Goal: Task Accomplishment & Management: Manage account settings

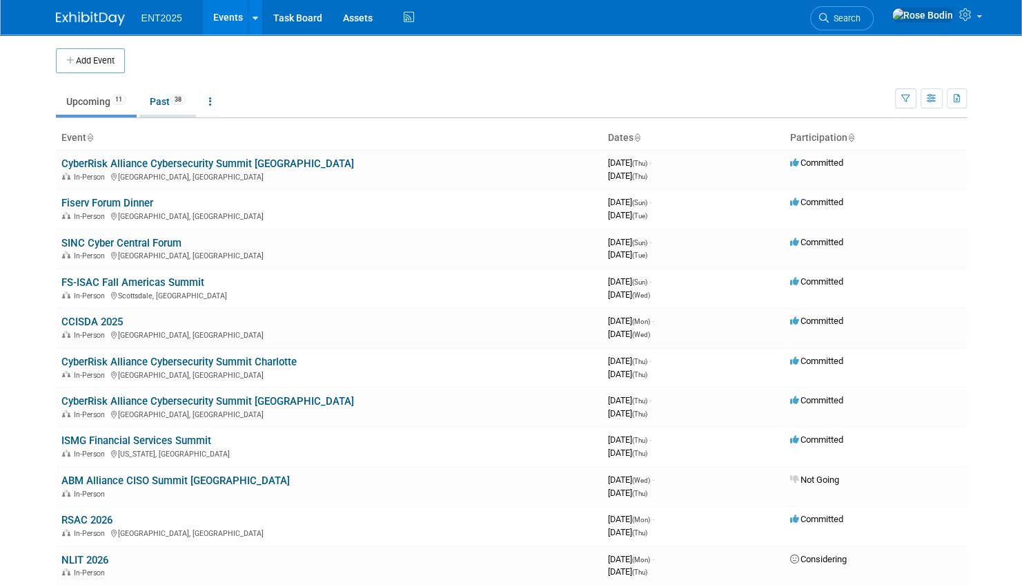
click at [167, 98] on link "Past 38" at bounding box center [167, 101] width 57 height 26
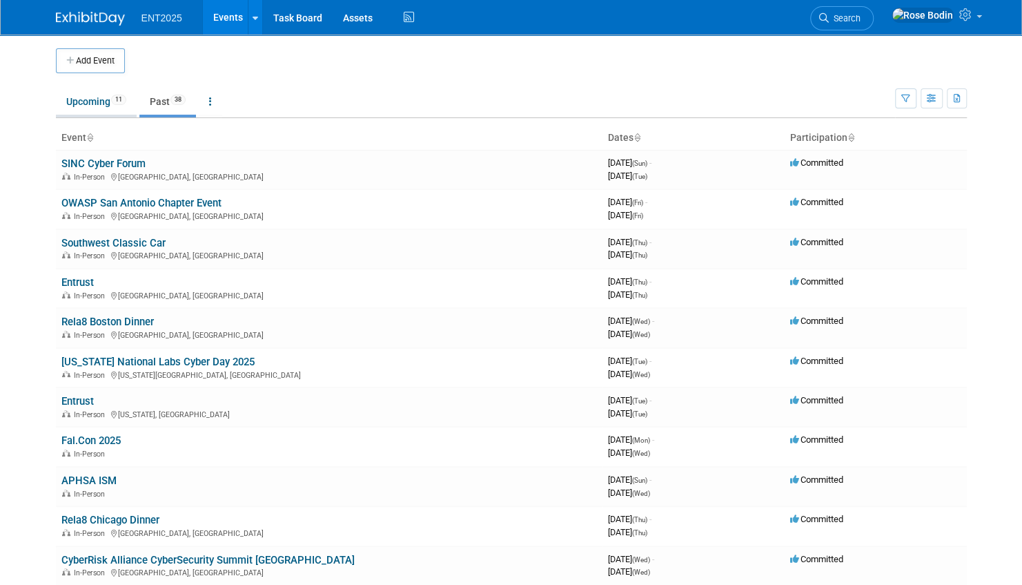
click at [99, 101] on link "Upcoming 11" at bounding box center [96, 101] width 81 height 26
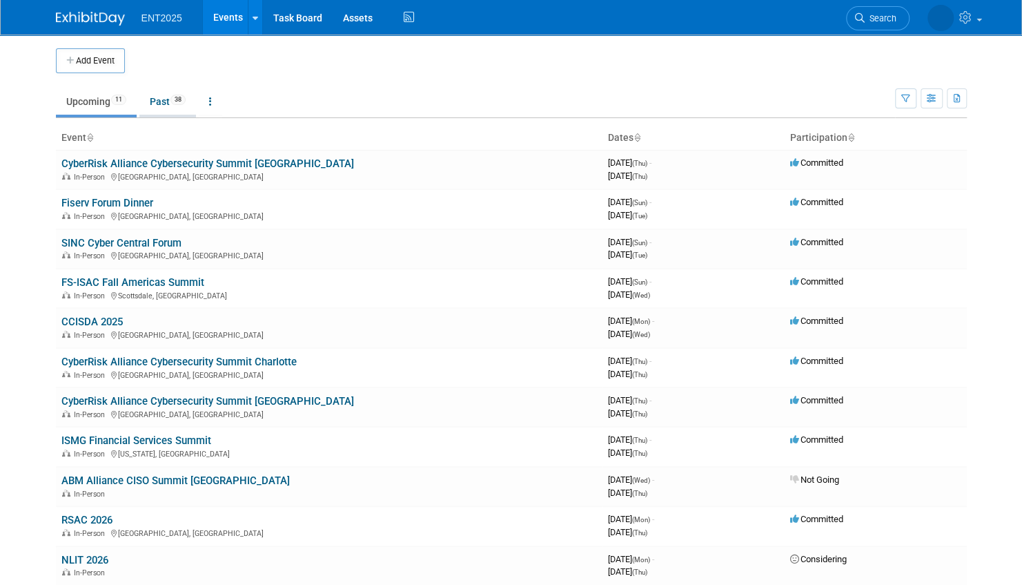
click at [161, 101] on link "Past 38" at bounding box center [167, 101] width 57 height 26
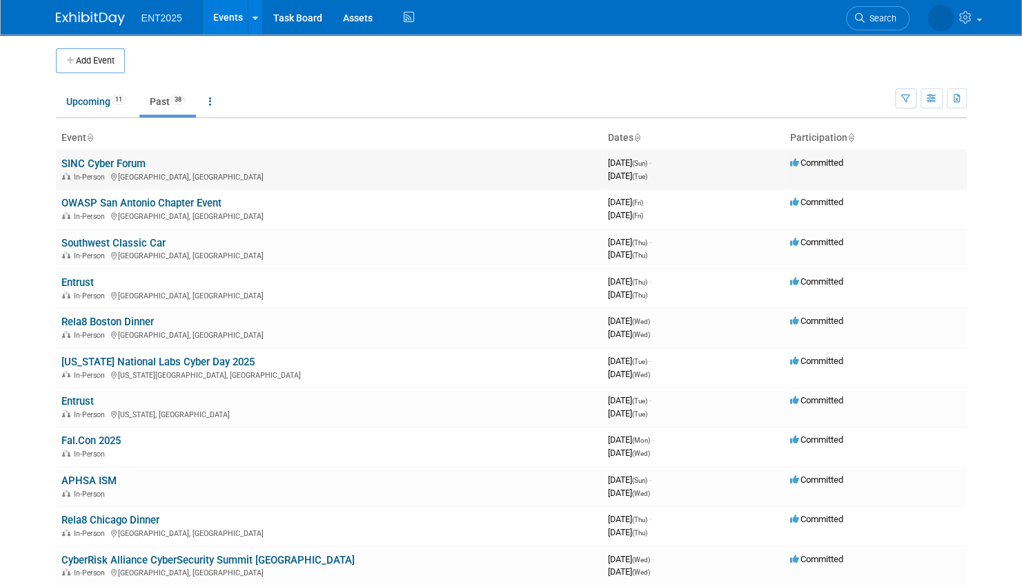
click at [138, 163] on link "SINC Cyber Forum" at bounding box center [103, 163] width 84 height 12
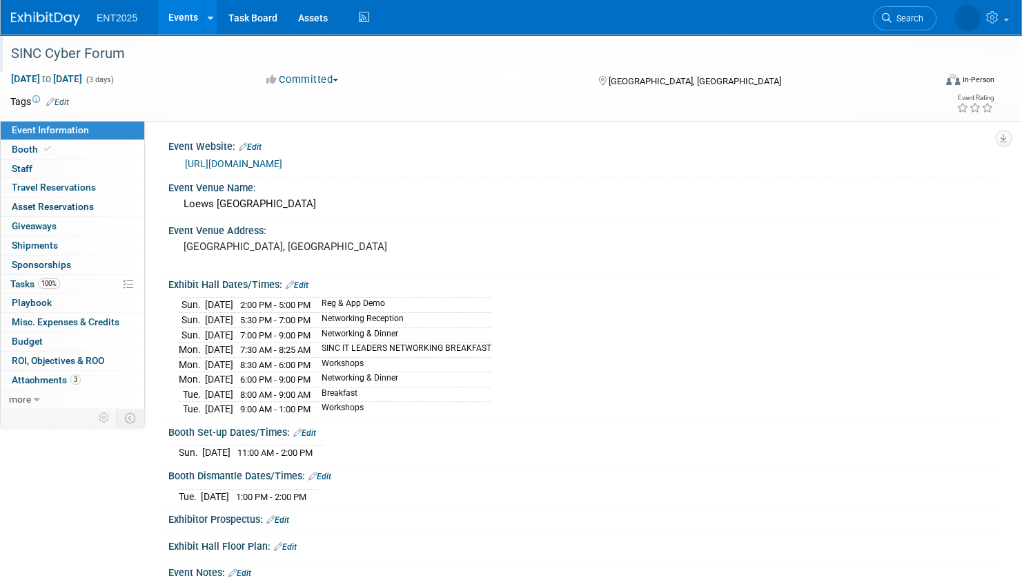
click at [175, 55] on div "SINC Cyber Forum" at bounding box center [458, 53] width 905 height 25
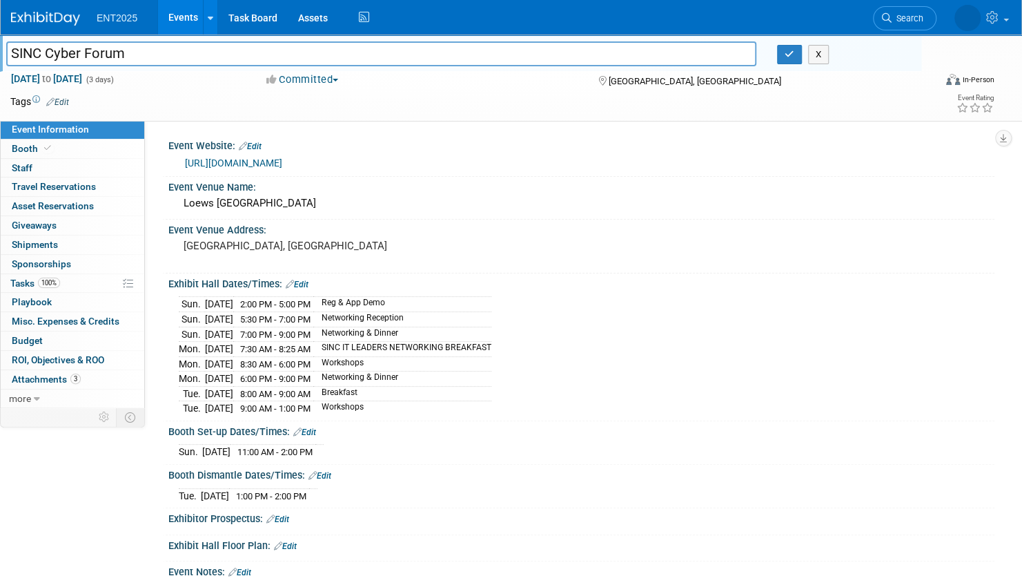
drag, startPoint x: 139, startPoint y: 55, endPoint x: 7, endPoint y: 52, distance: 131.9
click at [7, 52] on input "SINC Cyber Forum" at bounding box center [381, 53] width 750 height 24
click at [785, 51] on icon "button" at bounding box center [790, 54] width 10 height 9
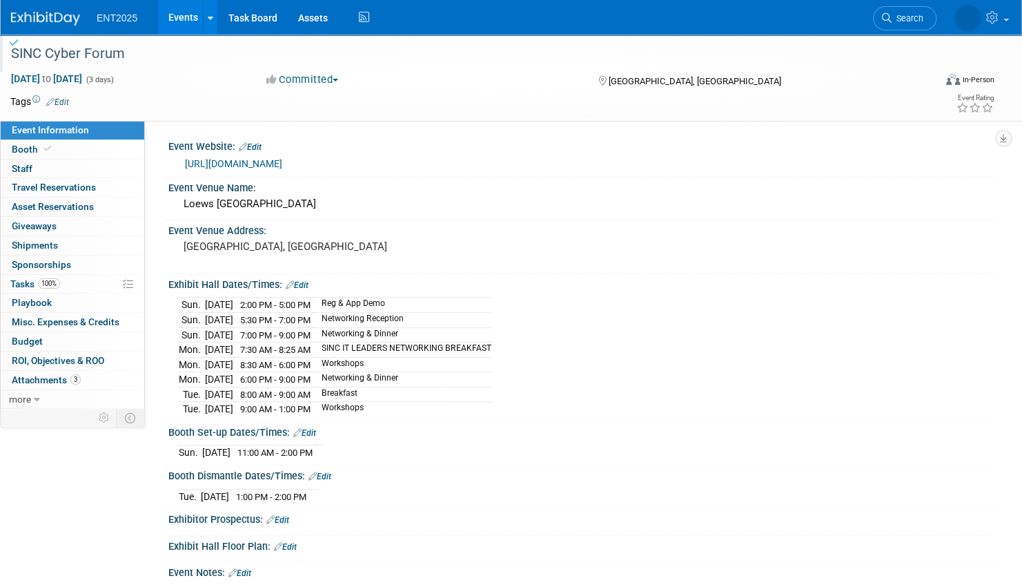
click at [174, 16] on link "Events" at bounding box center [183, 17] width 50 height 35
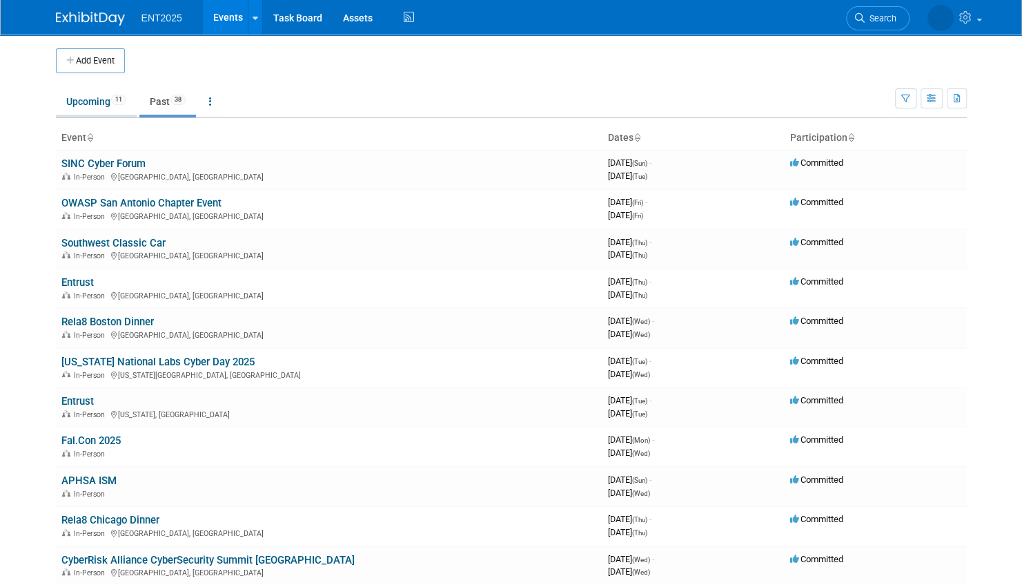
click at [89, 99] on link "Upcoming 11" at bounding box center [96, 101] width 81 height 26
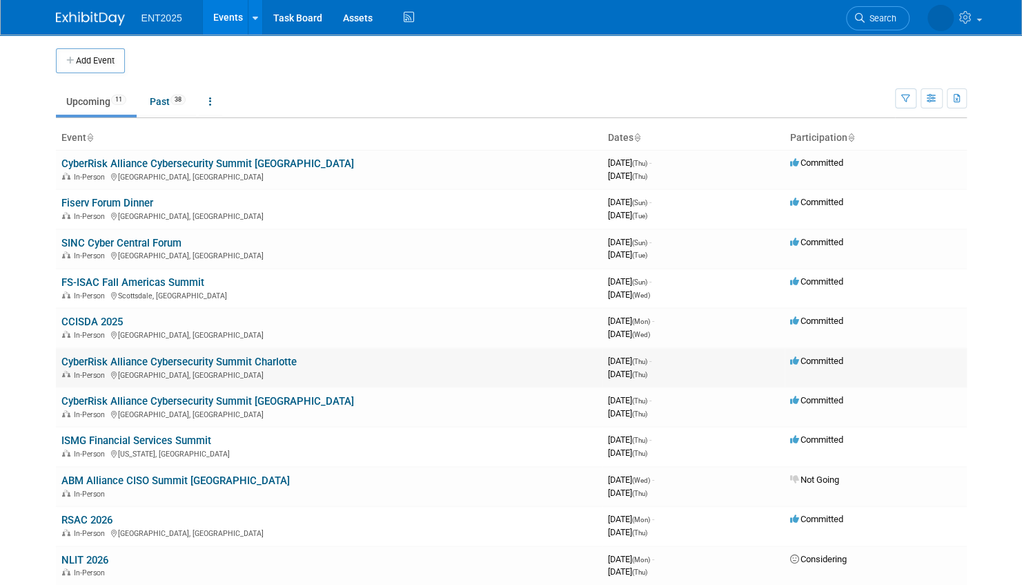
click at [261, 361] on link "CyberRisk Alliance Cybersecurity Summit Charlotte" at bounding box center [178, 361] width 235 height 12
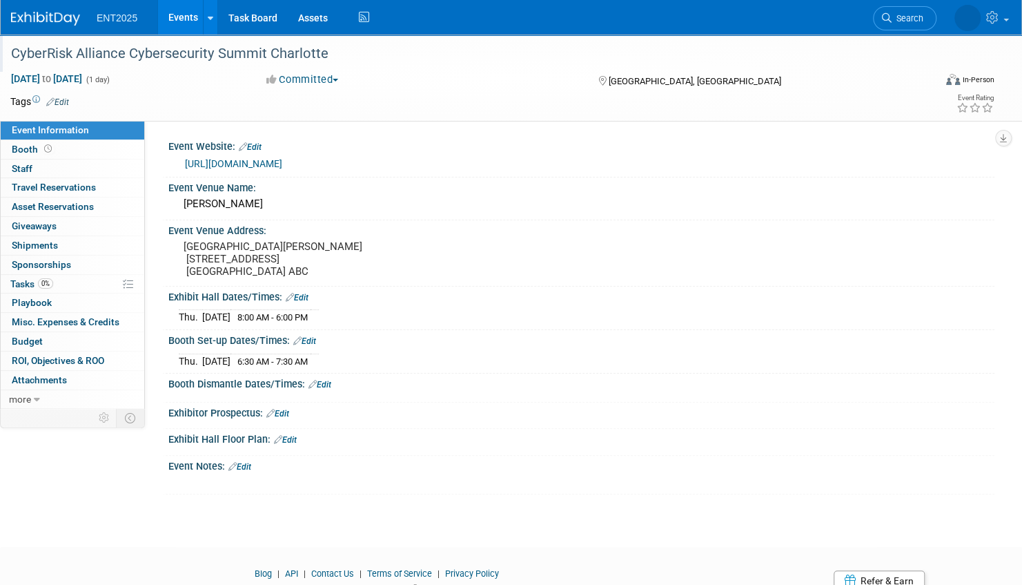
click at [355, 57] on div "CyberRisk Alliance Cybersecurity Summit Charlotte" at bounding box center [458, 53] width 905 height 25
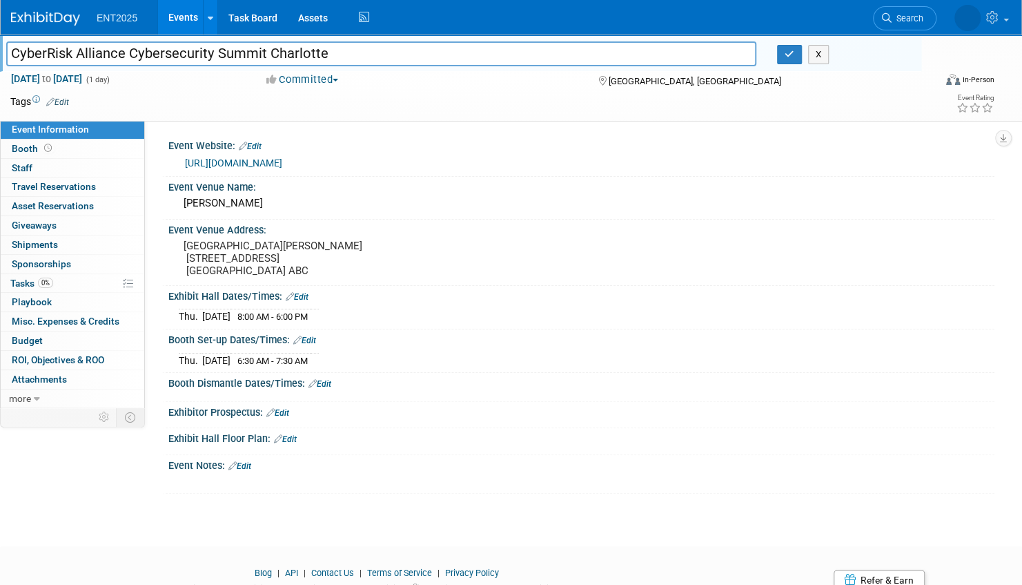
drag, startPoint x: 337, startPoint y: 53, endPoint x: 6, endPoint y: 57, distance: 330.7
click at [6, 57] on input "CyberRisk Alliance Cybersecurity Summit Charlotte" at bounding box center [381, 53] width 750 height 24
click at [791, 51] on icon "button" at bounding box center [790, 54] width 10 height 9
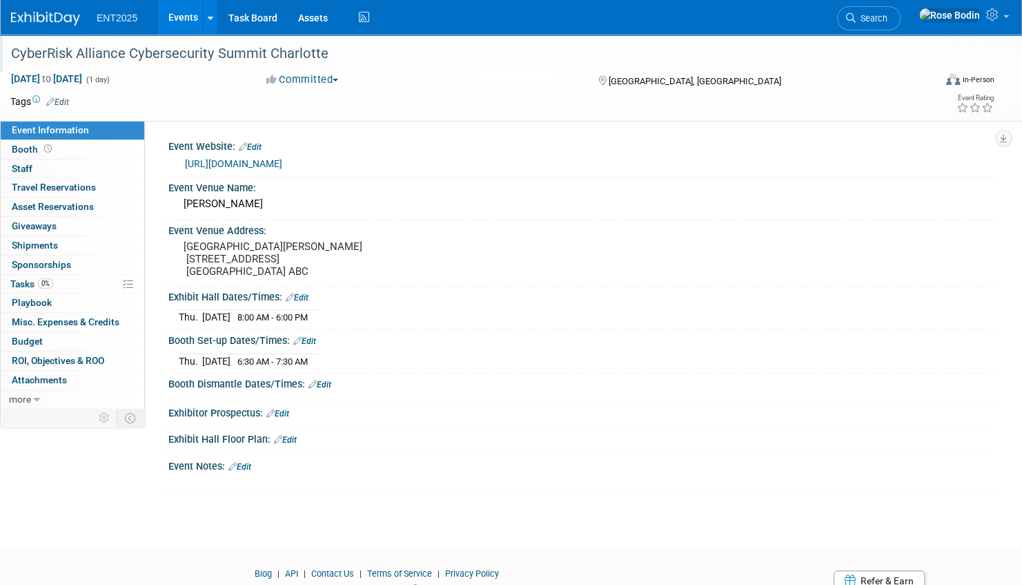
click at [185, 16] on link "Events" at bounding box center [183, 17] width 50 height 35
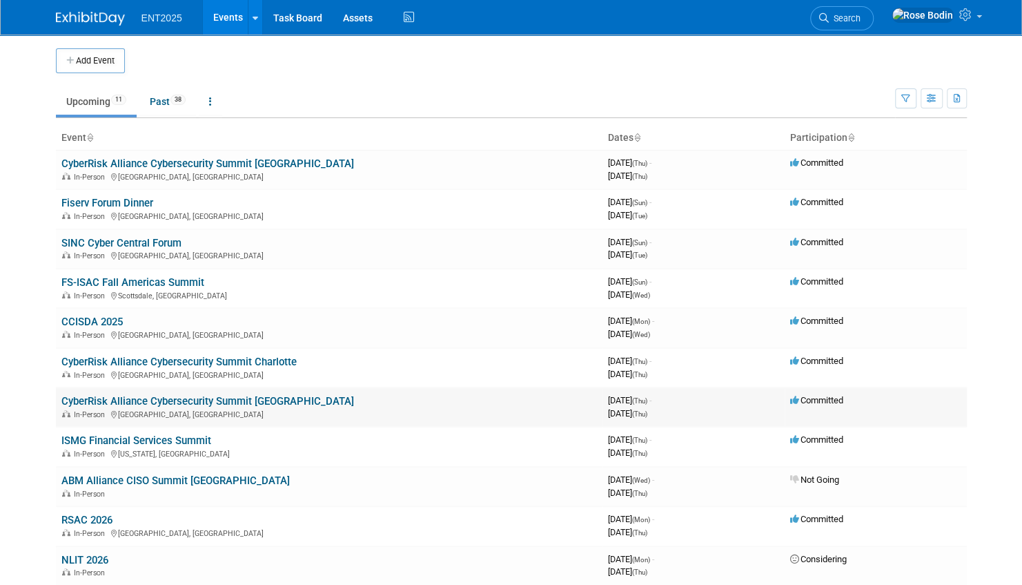
click at [260, 399] on link "CyberRisk Alliance Cybersecurity Summit [GEOGRAPHIC_DATA]" at bounding box center [207, 401] width 293 height 12
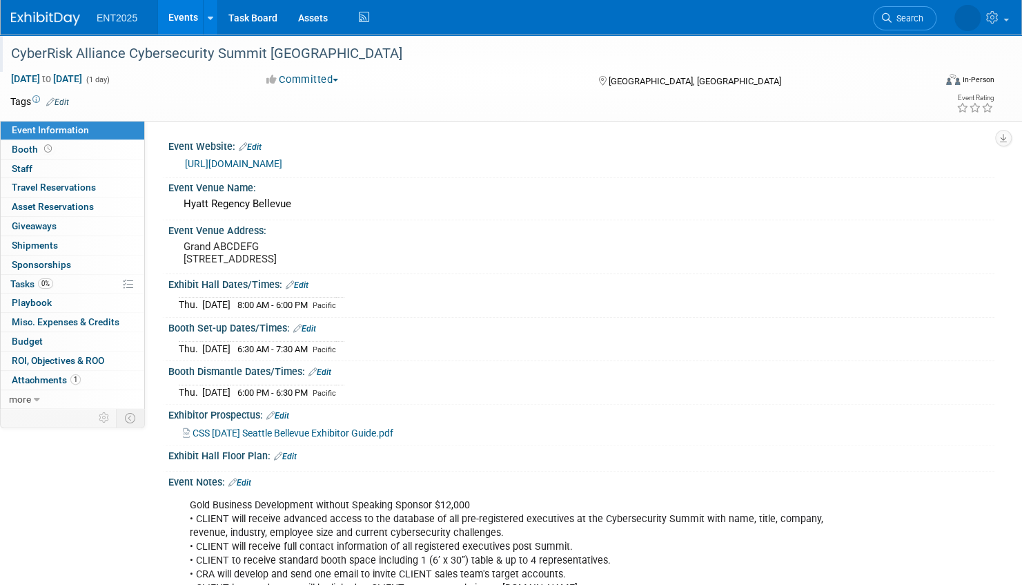
click at [295, 49] on div "CyberRisk Alliance Cybersecurity Summit [GEOGRAPHIC_DATA]" at bounding box center [458, 53] width 905 height 25
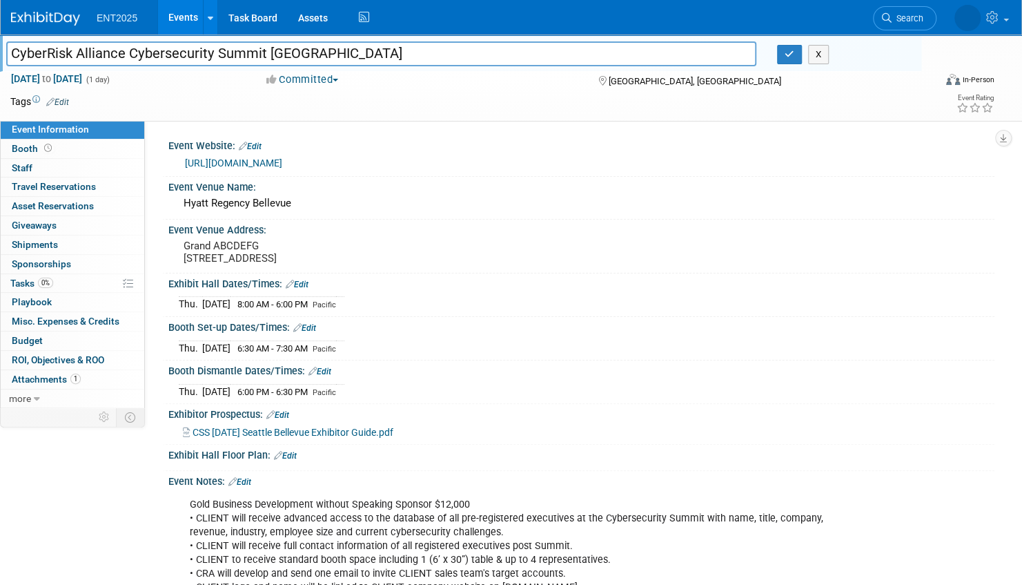
drag, startPoint x: 327, startPoint y: 54, endPoint x: 12, endPoint y: 54, distance: 315.4
click at [12, 54] on input "CyberRisk Alliance Cybersecurity Summit [GEOGRAPHIC_DATA]" at bounding box center [381, 53] width 750 height 24
click at [794, 52] on button "button" at bounding box center [789, 54] width 25 height 19
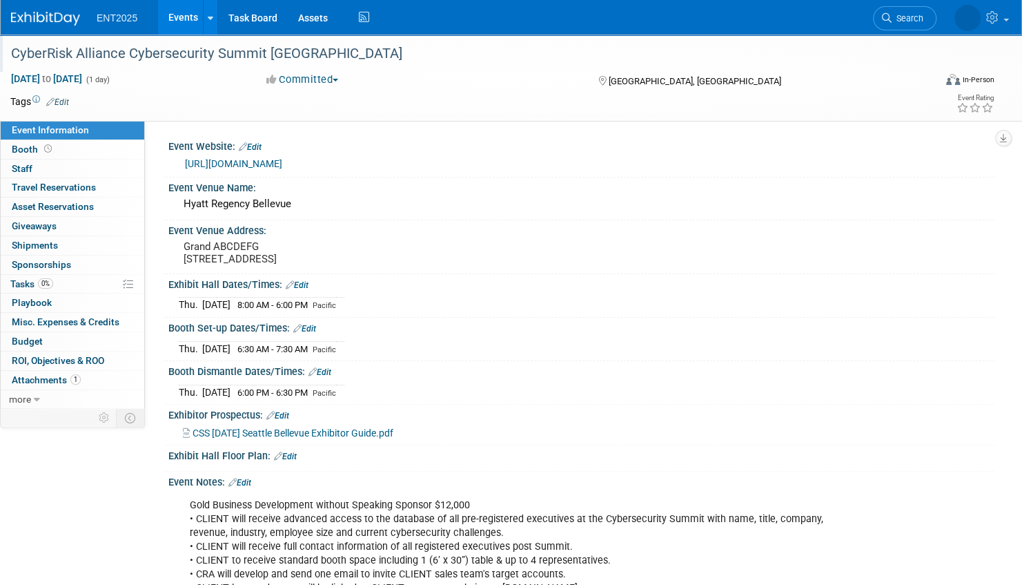
click at [44, 507] on div "Event Information Event Info Booth Booth 0 Staff 0 Staff 0 Travel Reservations …" at bounding box center [511, 370] width 1022 height 670
click at [191, 21] on link "Events" at bounding box center [183, 17] width 50 height 35
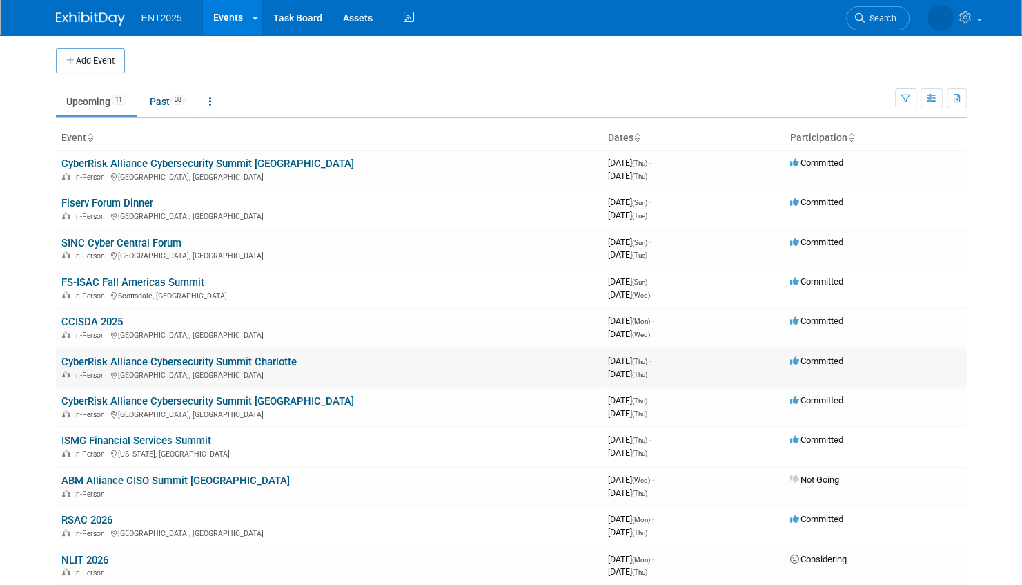
click at [217, 362] on link "CyberRisk Alliance Cybersecurity Summit Charlotte" at bounding box center [178, 361] width 235 height 12
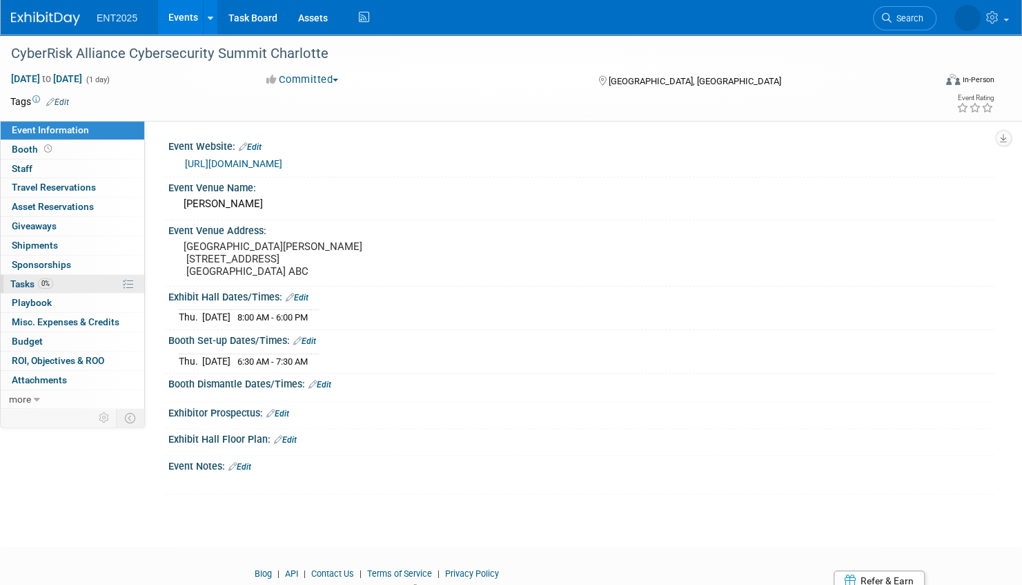
click at [91, 283] on link "0% Tasks 0%" at bounding box center [73, 284] width 144 height 19
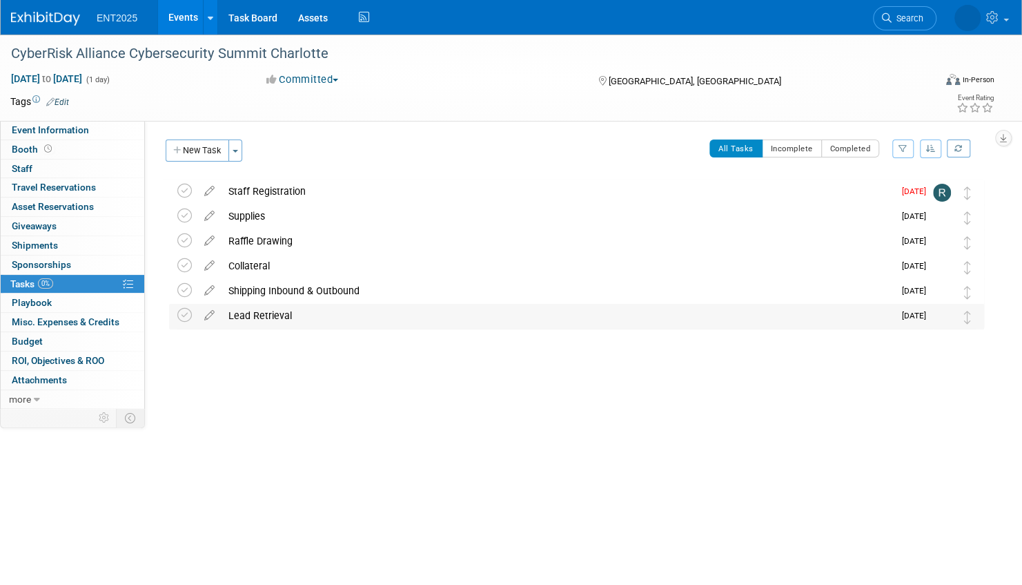
click at [338, 315] on div "Lead Retrieval" at bounding box center [558, 315] width 672 height 23
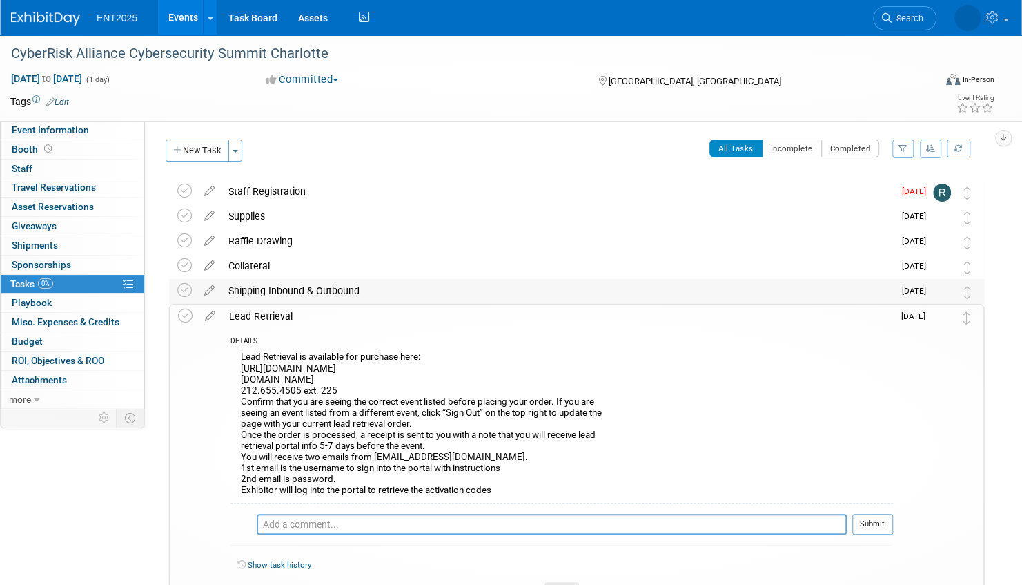
click at [381, 291] on div "Shipping Inbound & Outbound" at bounding box center [558, 290] width 672 height 23
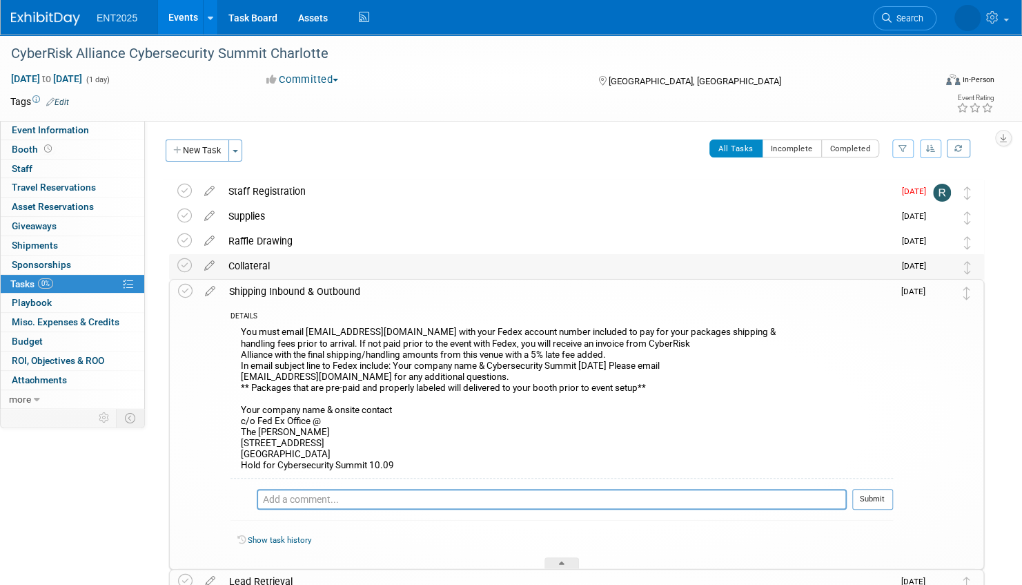
click at [384, 269] on div "Collateral" at bounding box center [558, 265] width 672 height 23
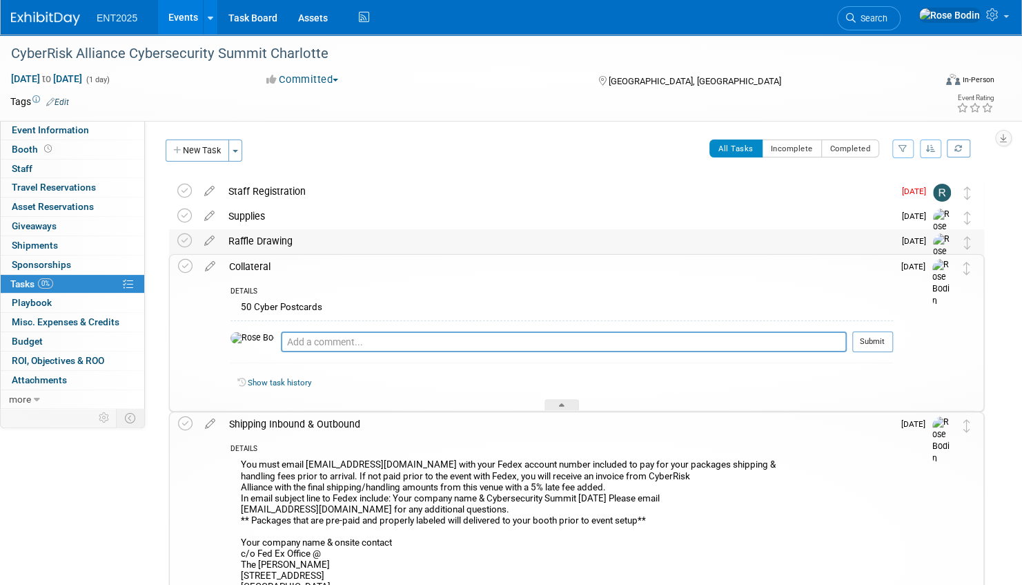
click at [395, 247] on div "Raffle Drawing" at bounding box center [558, 240] width 672 height 23
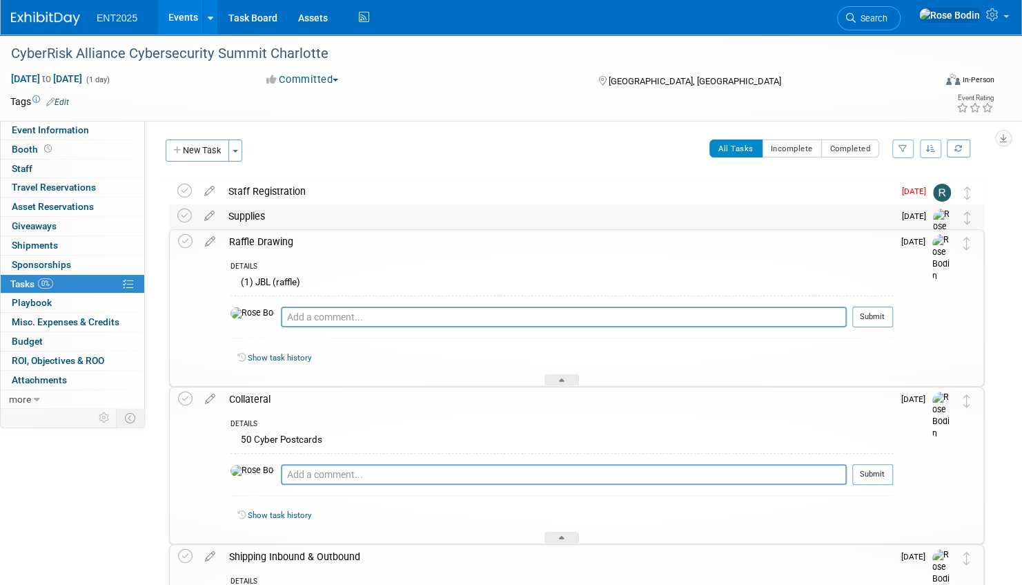
click at [399, 220] on div "Supplies" at bounding box center [558, 215] width 672 height 23
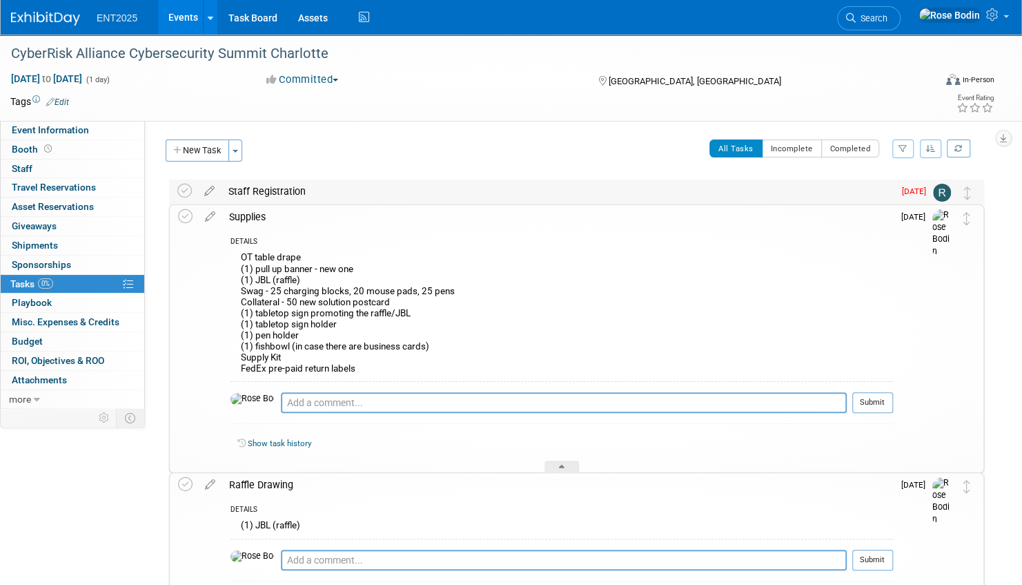
click at [447, 192] on div "Staff Registration" at bounding box center [558, 190] width 672 height 23
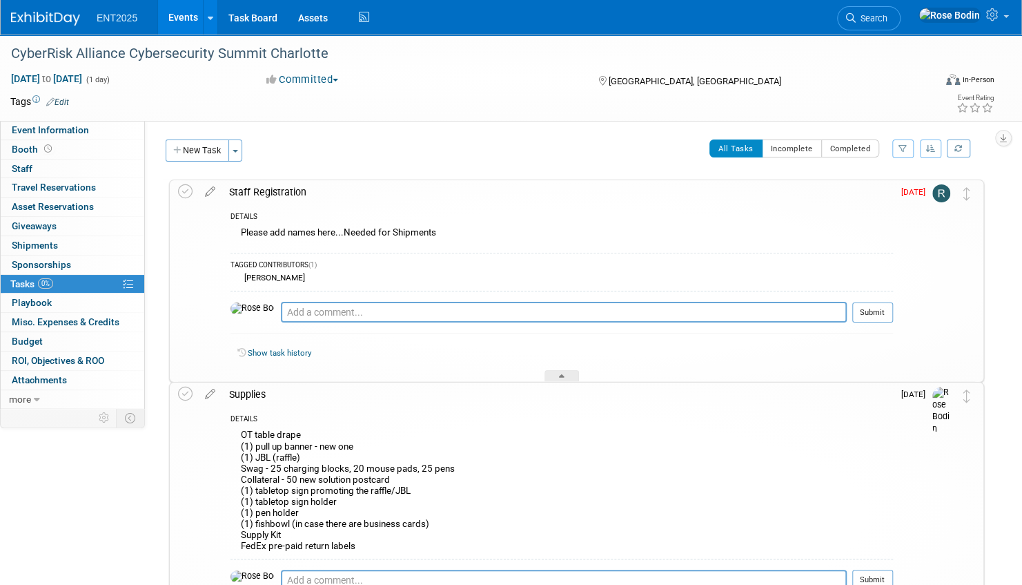
click at [185, 14] on link "Events" at bounding box center [183, 17] width 50 height 35
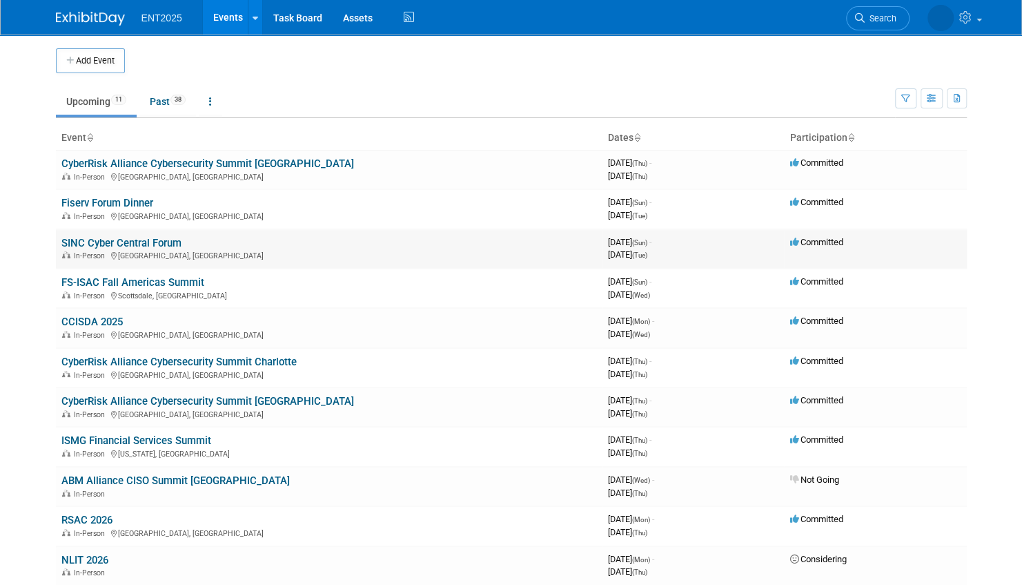
click at [143, 241] on link "SINC Cyber Central Forum" at bounding box center [121, 243] width 120 height 12
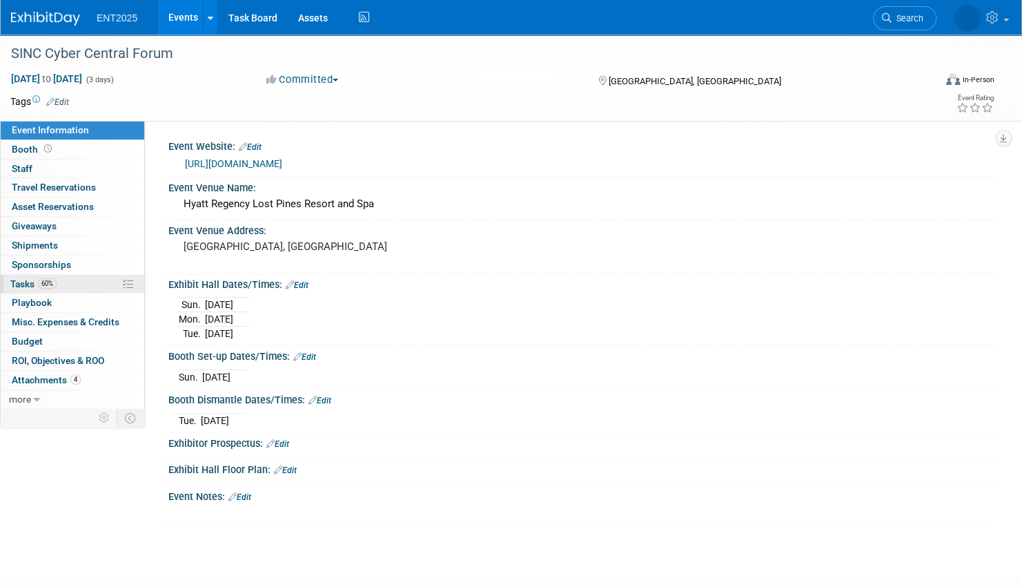
click at [95, 283] on link "60% Tasks 60%" at bounding box center [73, 284] width 144 height 19
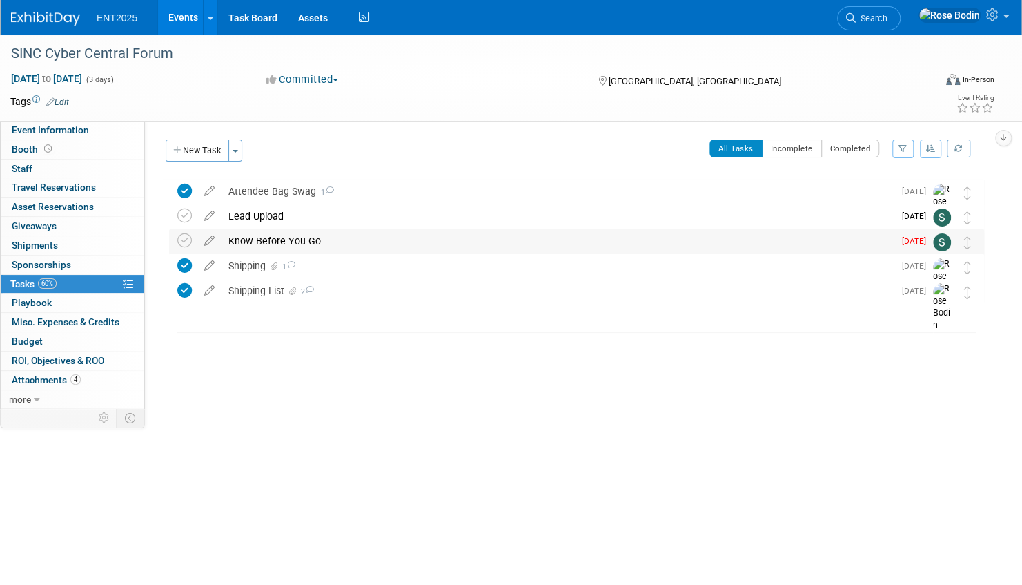
click at [359, 241] on div "Know Before You Go" at bounding box center [558, 240] width 672 height 23
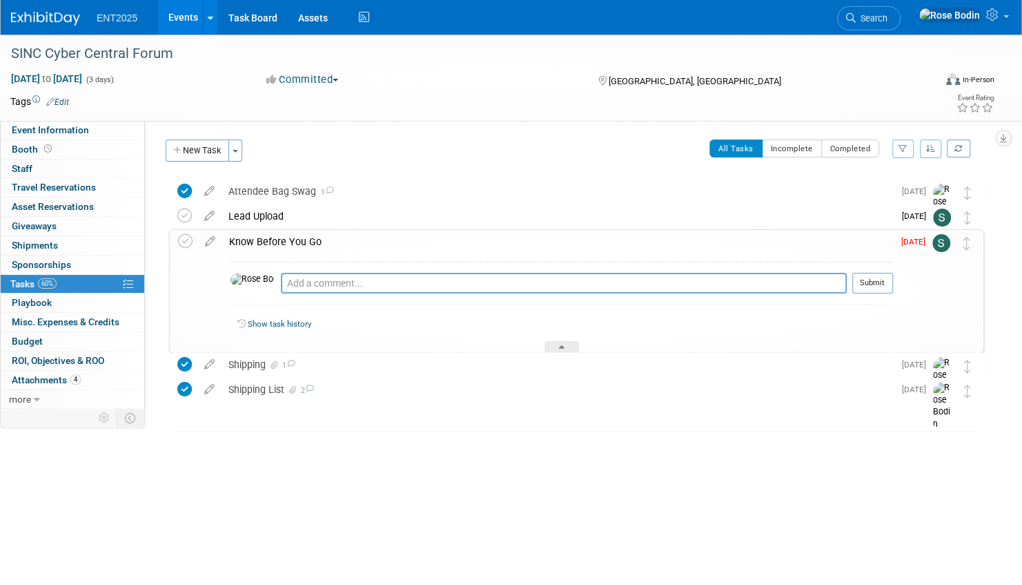
click at [359, 241] on div "Know Before You Go" at bounding box center [557, 241] width 671 height 23
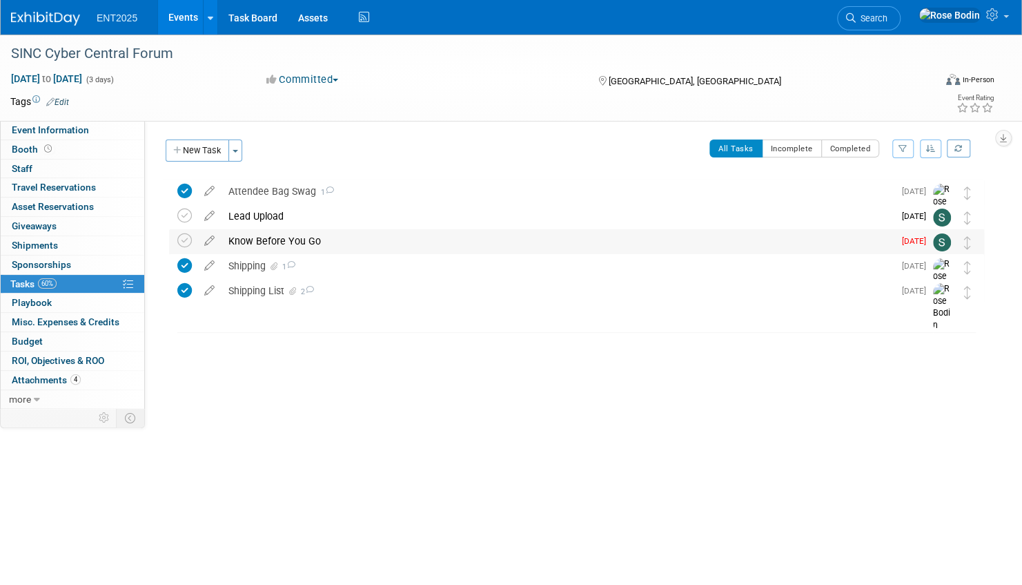
click at [391, 241] on div "Know Before You Go" at bounding box center [558, 240] width 672 height 23
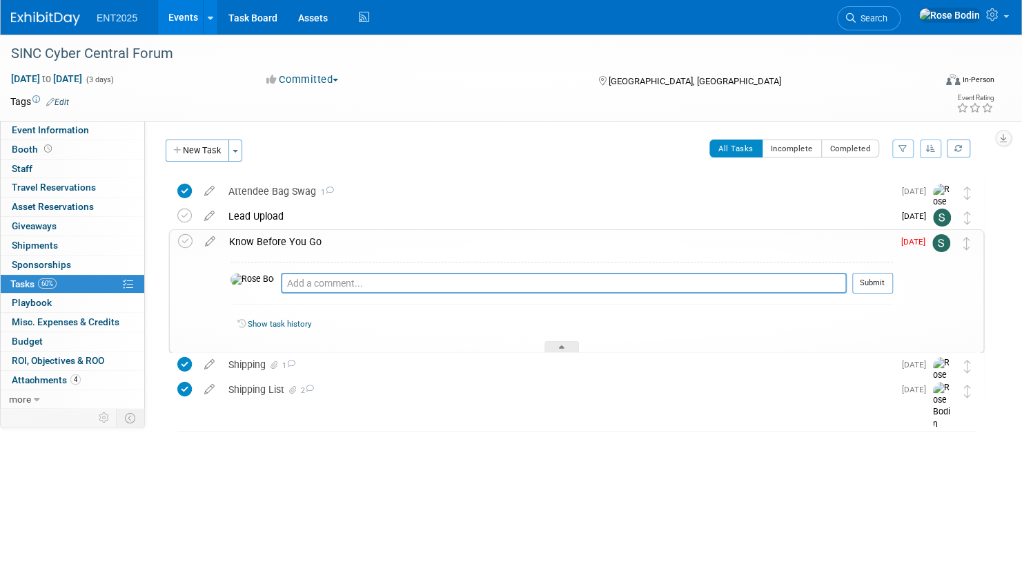
click at [391, 241] on div "Know Before You Go" at bounding box center [557, 241] width 671 height 23
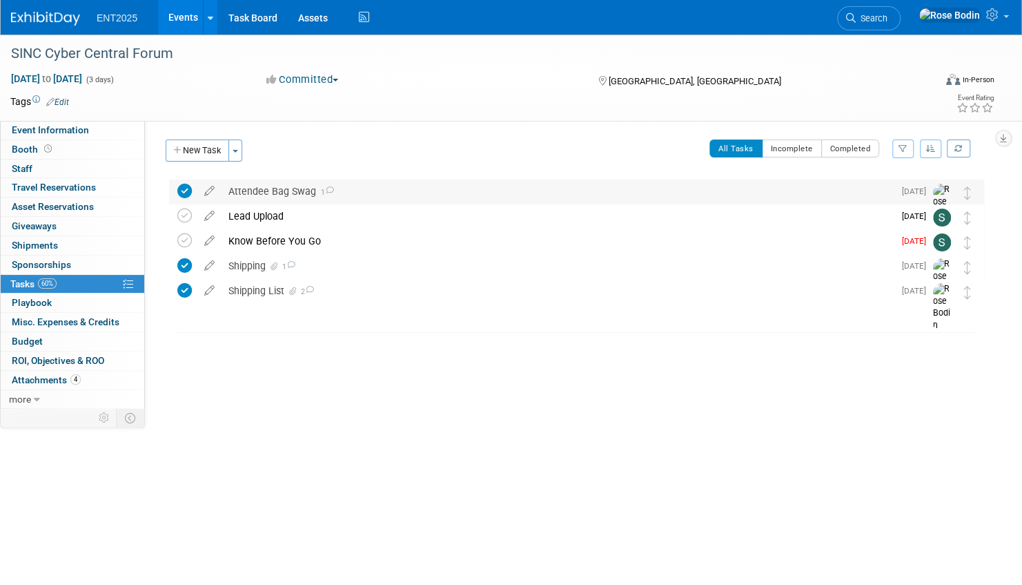
click at [402, 197] on div "Attendee Bag Swag 1" at bounding box center [558, 190] width 672 height 23
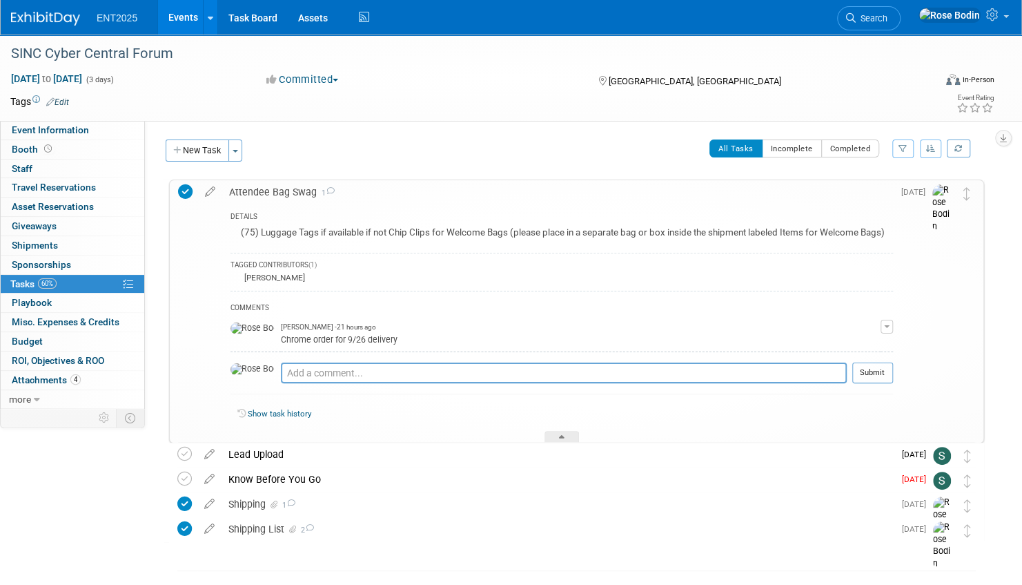
click at [404, 193] on div "Attendee Bag Swag 1" at bounding box center [557, 191] width 671 height 23
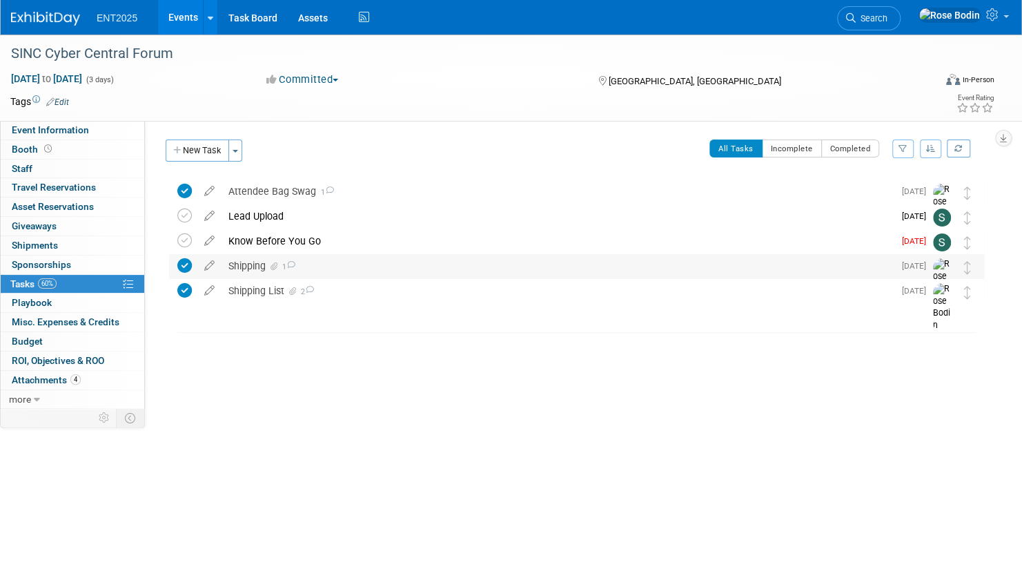
click at [400, 271] on div "Shipping 1" at bounding box center [558, 265] width 672 height 23
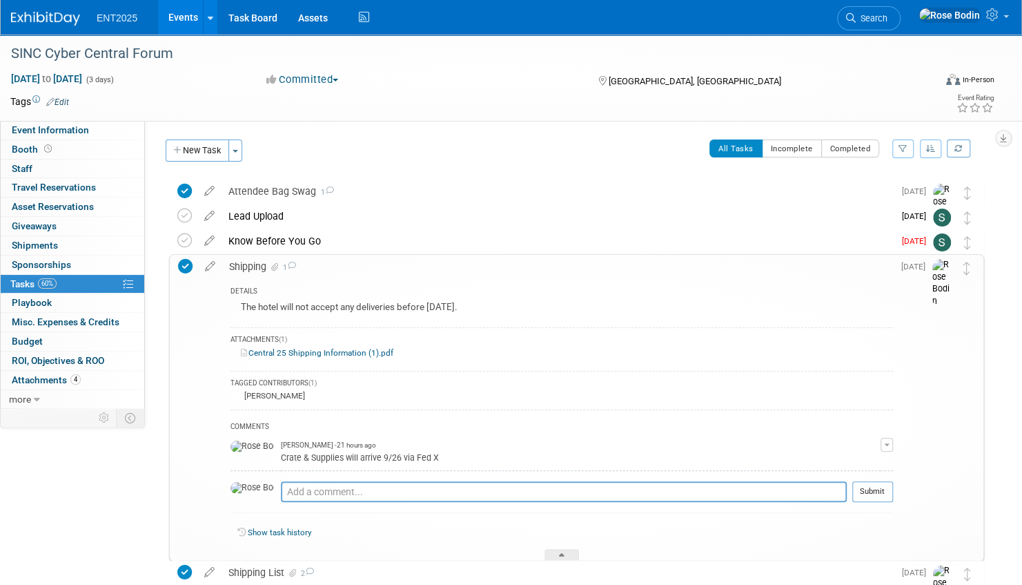
click at [400, 271] on div "Shipping 1" at bounding box center [557, 266] width 671 height 23
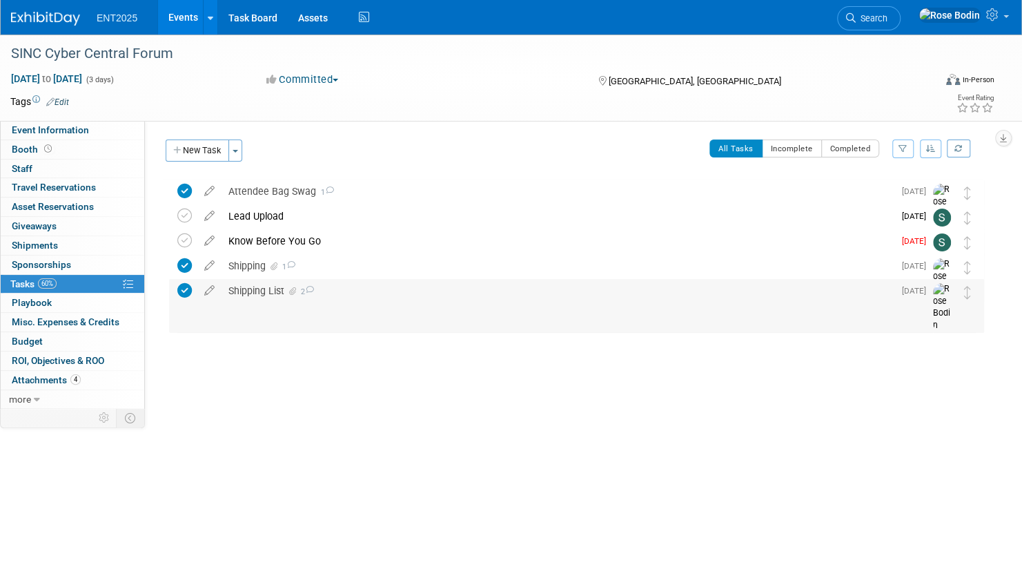
click at [398, 294] on div "Shipping List 2" at bounding box center [558, 290] width 672 height 23
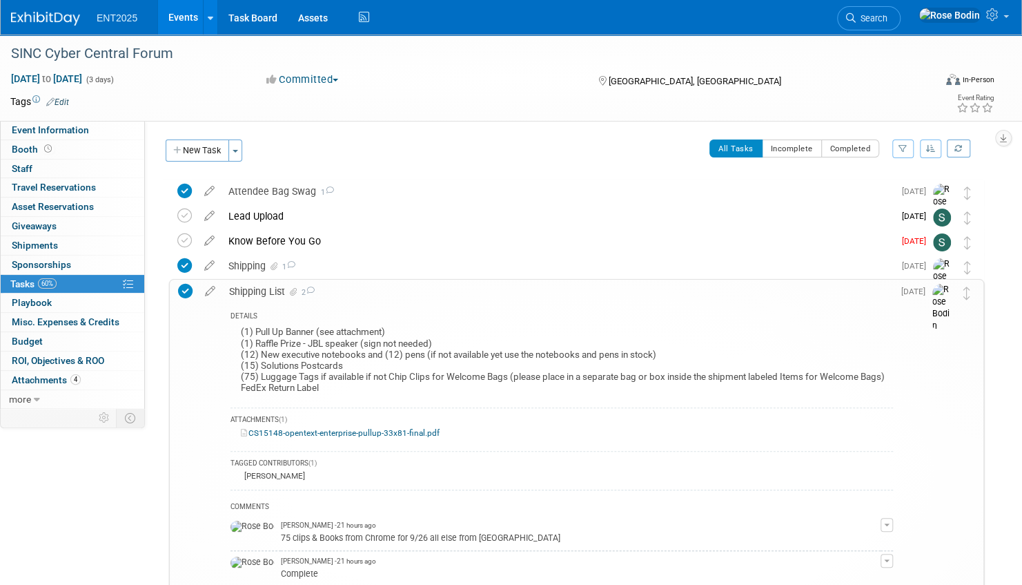
click at [400, 295] on div "Shipping List 2" at bounding box center [557, 291] width 671 height 23
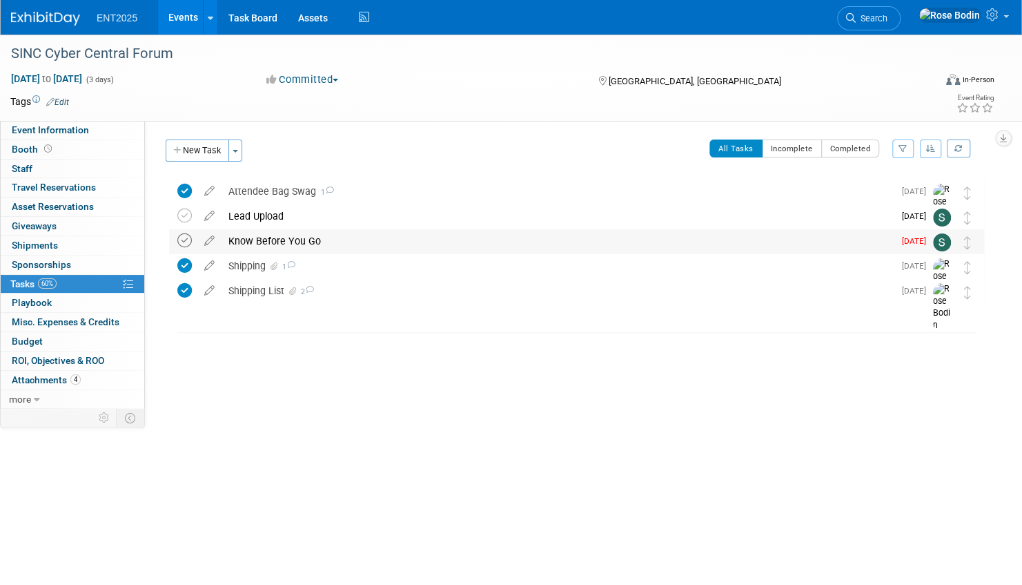
click at [185, 240] on icon at bounding box center [184, 240] width 14 height 14
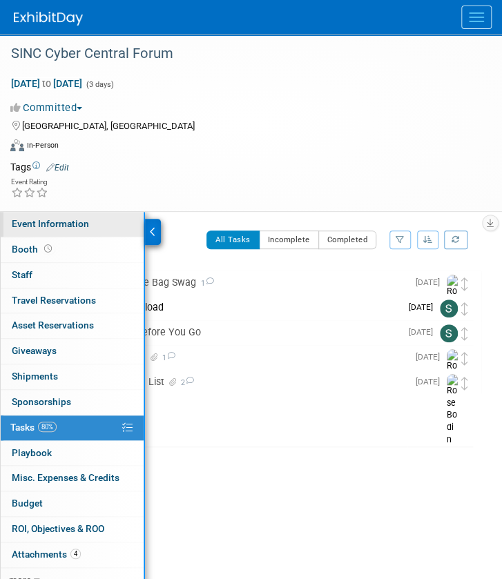
click at [108, 226] on link "Event Information" at bounding box center [72, 224] width 143 height 25
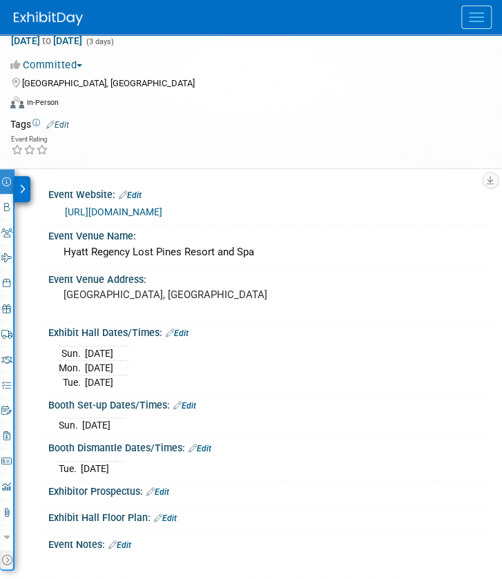
scroll to position [64, 0]
